Goal: Task Accomplishment & Management: Use online tool/utility

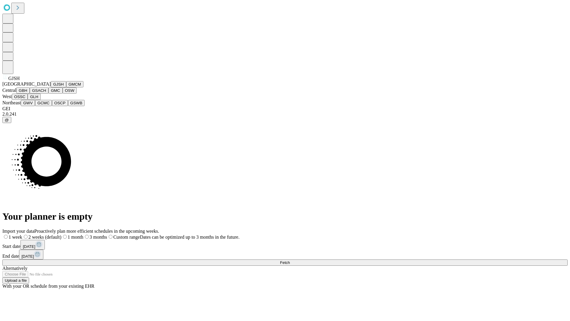
click at [51, 87] on button "GJSH" at bounding box center [58, 84] width 15 height 6
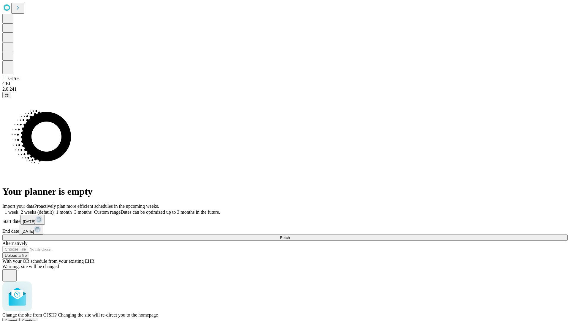
click at [36, 318] on span "Confirm" at bounding box center [29, 320] width 14 height 4
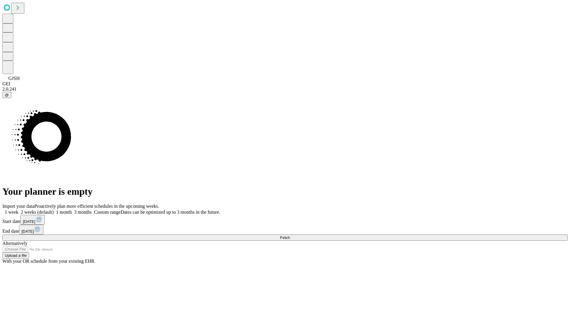
click at [54, 209] on label "2 weeks (default)" at bounding box center [35, 211] width 35 height 5
click at [290, 235] on span "Fetch" at bounding box center [285, 237] width 10 height 4
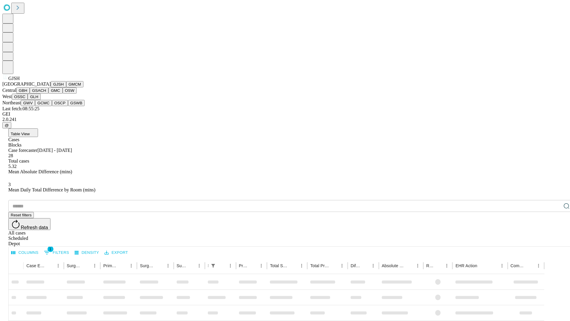
click at [66, 87] on button "GMCM" at bounding box center [74, 84] width 17 height 6
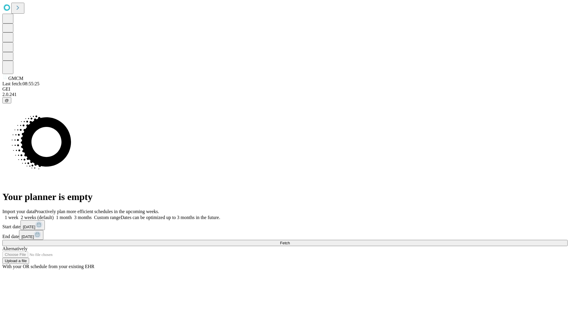
click at [54, 215] on label "2 weeks (default)" at bounding box center [35, 217] width 35 height 5
click at [290, 240] on span "Fetch" at bounding box center [285, 242] width 10 height 4
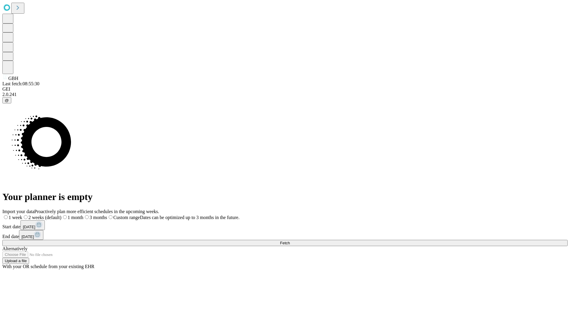
click at [290, 240] on span "Fetch" at bounding box center [285, 242] width 10 height 4
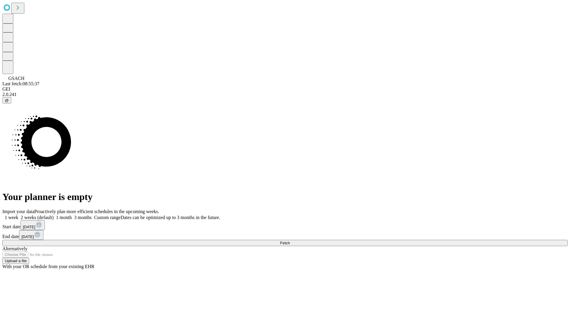
click at [290, 240] on span "Fetch" at bounding box center [285, 242] width 10 height 4
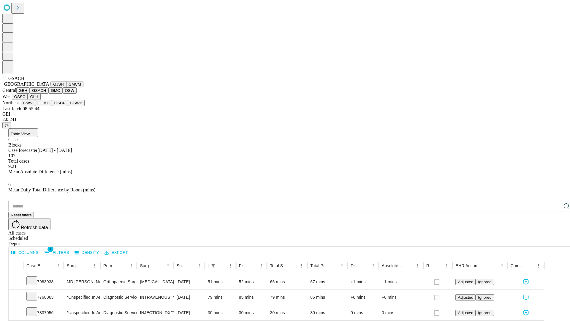
click at [48, 93] on button "GMC" at bounding box center [55, 90] width 14 height 6
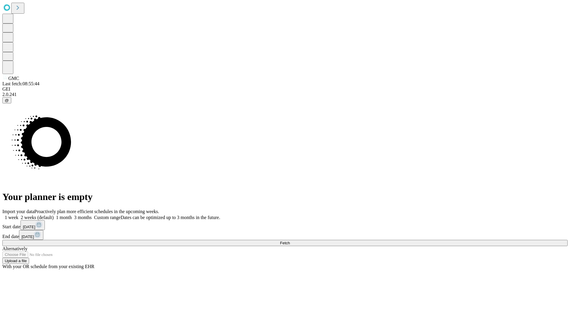
click at [290, 240] on span "Fetch" at bounding box center [285, 242] width 10 height 4
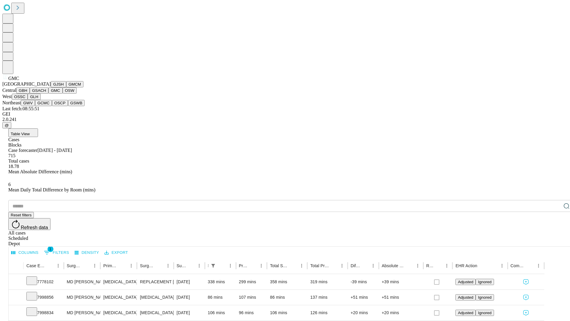
click at [63, 93] on button "OSW" at bounding box center [70, 90] width 14 height 6
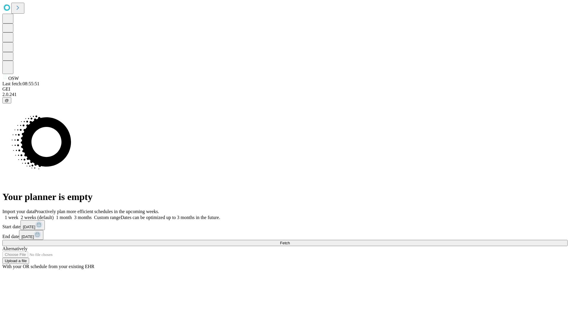
click at [290, 240] on span "Fetch" at bounding box center [285, 242] width 10 height 4
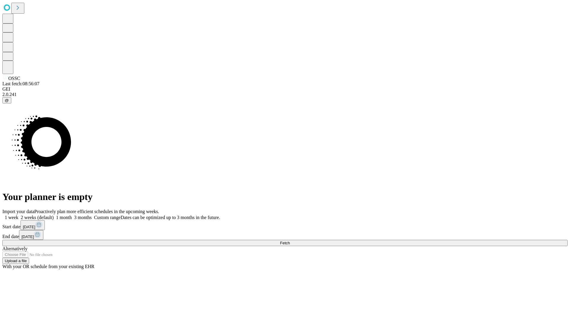
click at [54, 215] on label "2 weeks (default)" at bounding box center [35, 217] width 35 height 5
click at [290, 240] on span "Fetch" at bounding box center [285, 242] width 10 height 4
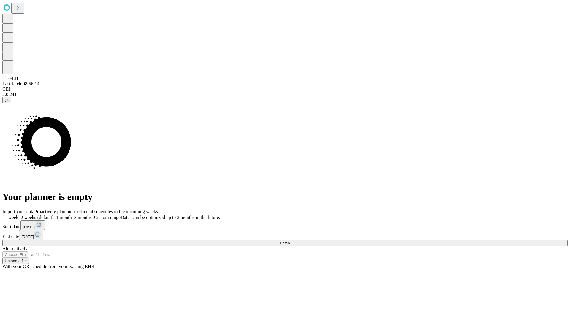
click at [54, 215] on label "2 weeks (default)" at bounding box center [35, 217] width 35 height 5
click at [290, 240] on span "Fetch" at bounding box center [285, 242] width 10 height 4
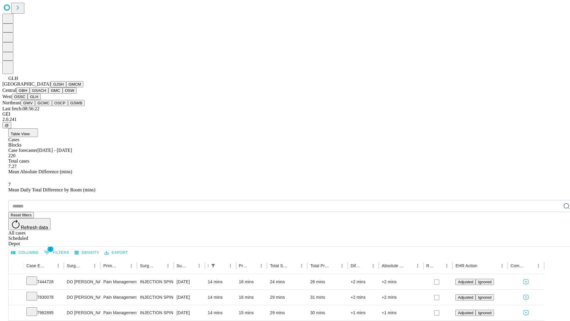
click at [35, 106] on button "GWV" at bounding box center [28, 103] width 14 height 6
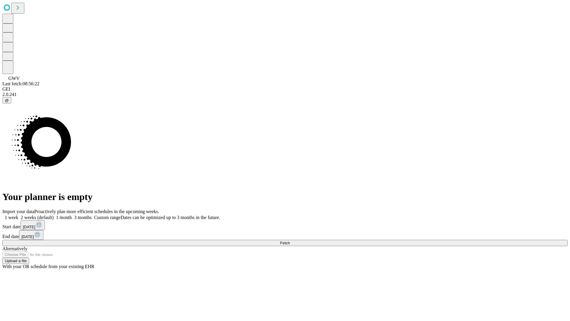
click at [54, 215] on label "2 weeks (default)" at bounding box center [35, 217] width 35 height 5
click at [290, 240] on span "Fetch" at bounding box center [285, 242] width 10 height 4
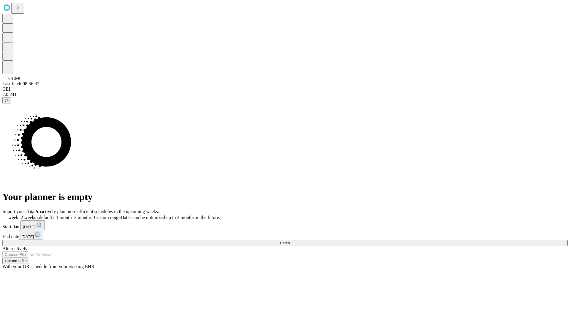
click at [54, 215] on label "2 weeks (default)" at bounding box center [35, 217] width 35 height 5
click at [290, 240] on span "Fetch" at bounding box center [285, 242] width 10 height 4
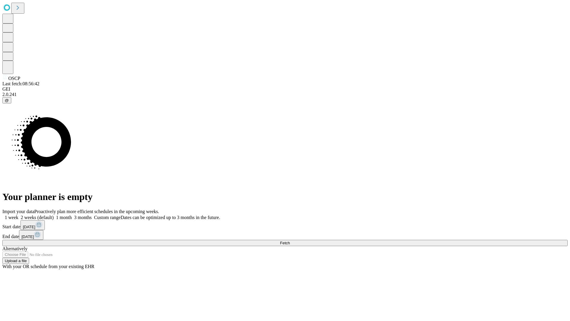
click at [54, 215] on label "2 weeks (default)" at bounding box center [35, 217] width 35 height 5
click at [290, 240] on span "Fetch" at bounding box center [285, 242] width 10 height 4
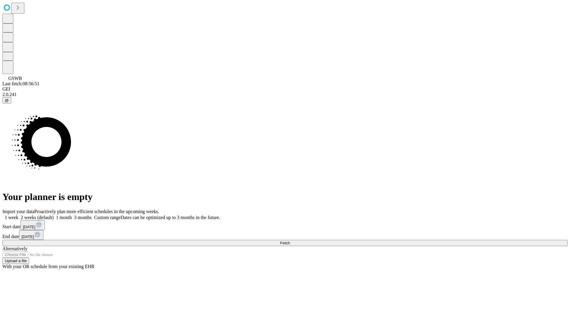
click at [54, 215] on label "2 weeks (default)" at bounding box center [35, 217] width 35 height 5
click at [290, 240] on span "Fetch" at bounding box center [285, 242] width 10 height 4
